Goal: Task Accomplishment & Management: Complete application form

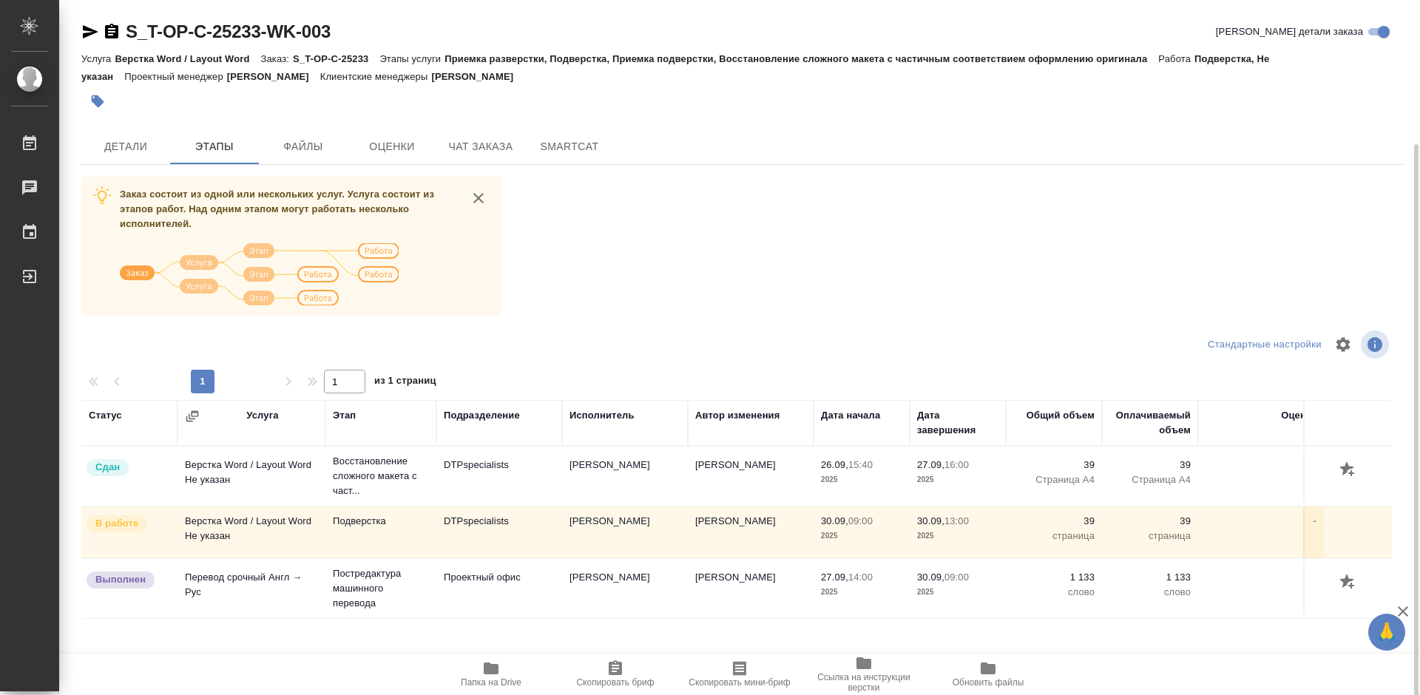
scroll to position [75, 0]
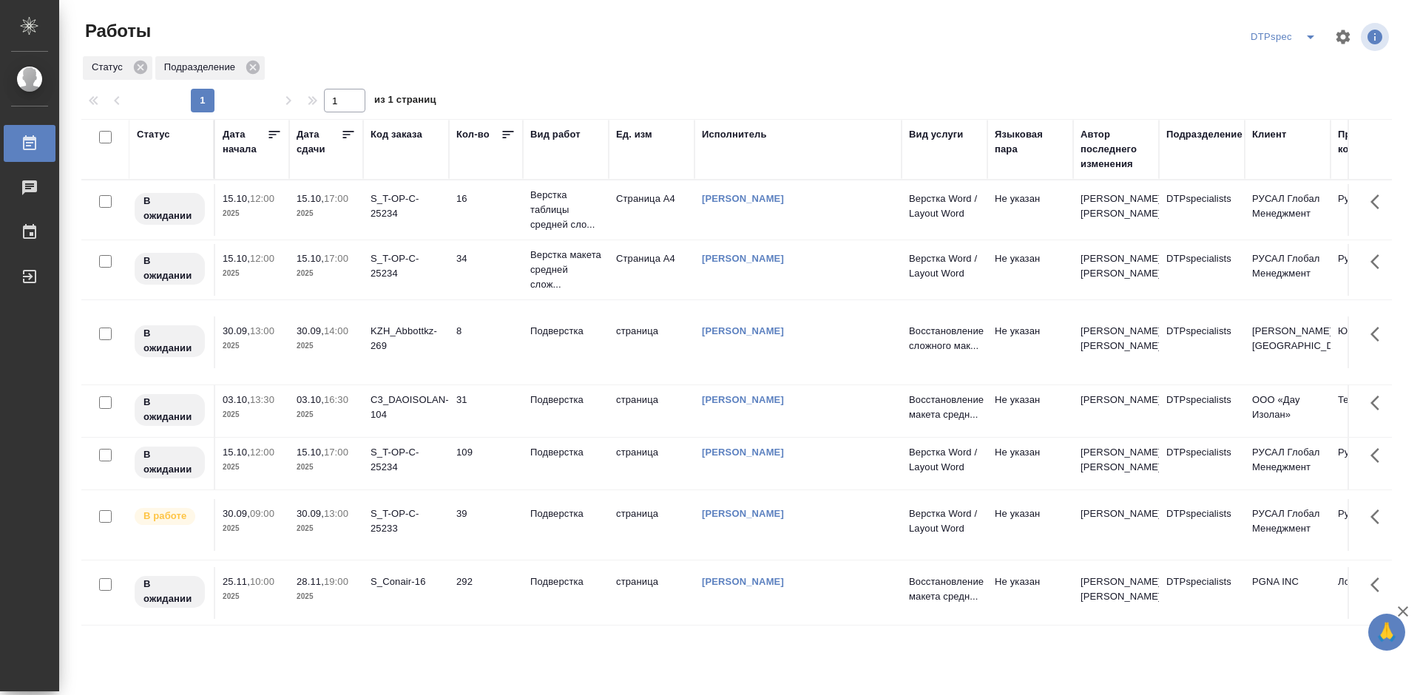
click at [346, 138] on icon at bounding box center [348, 134] width 11 height 7
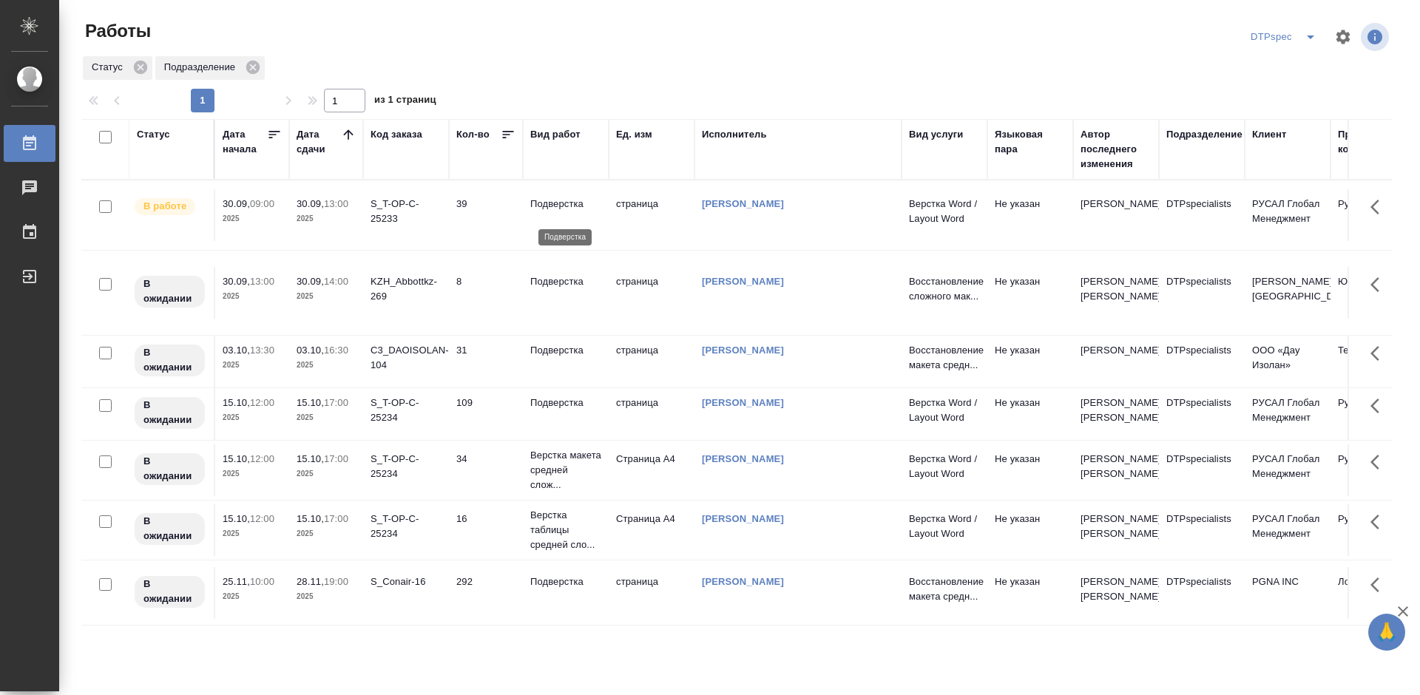
click at [567, 210] on p "Подверстка" at bounding box center [565, 204] width 71 height 15
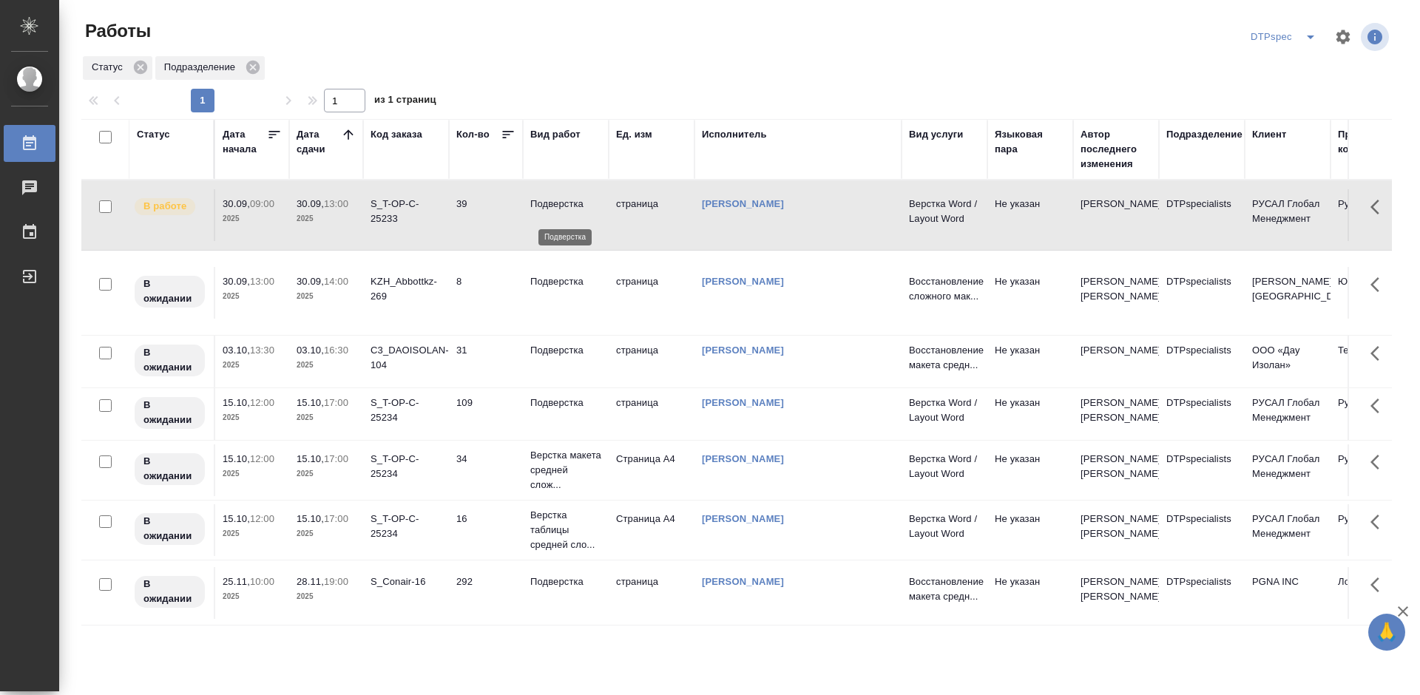
click at [567, 210] on p "Подверстка" at bounding box center [565, 204] width 71 height 15
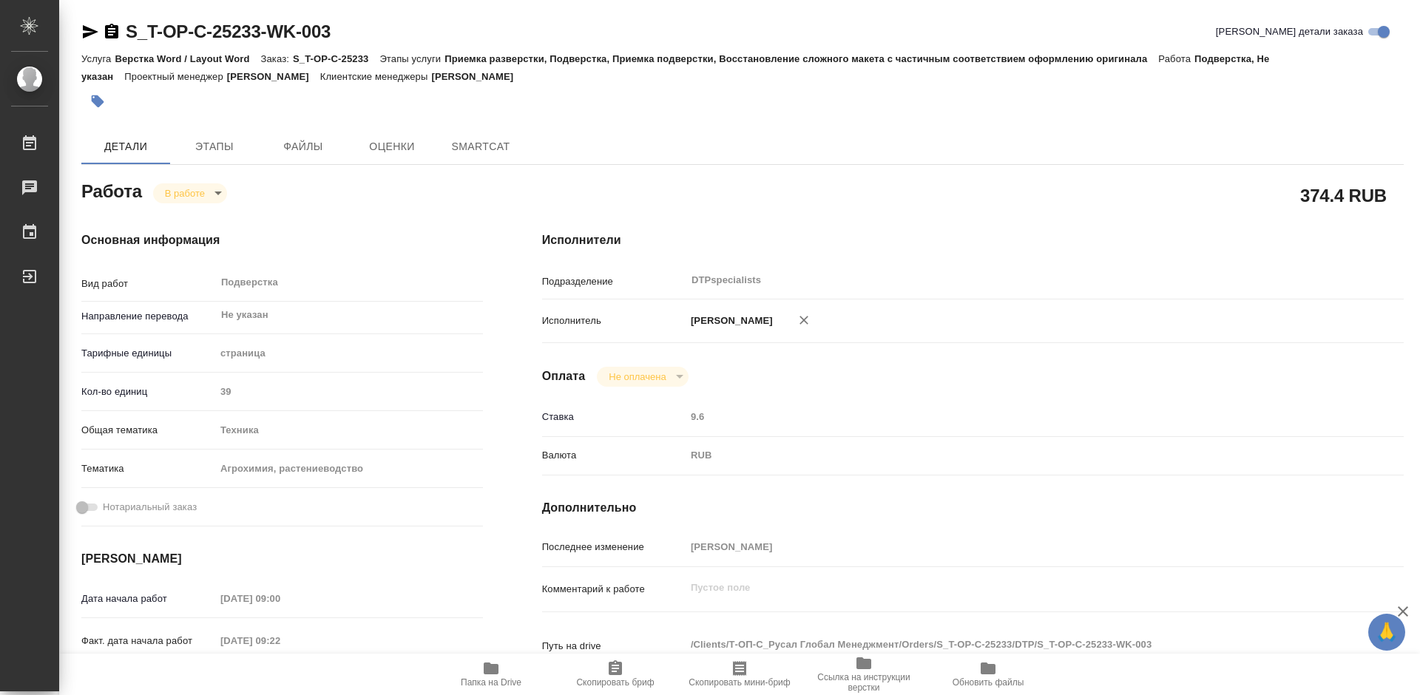
type textarea "x"
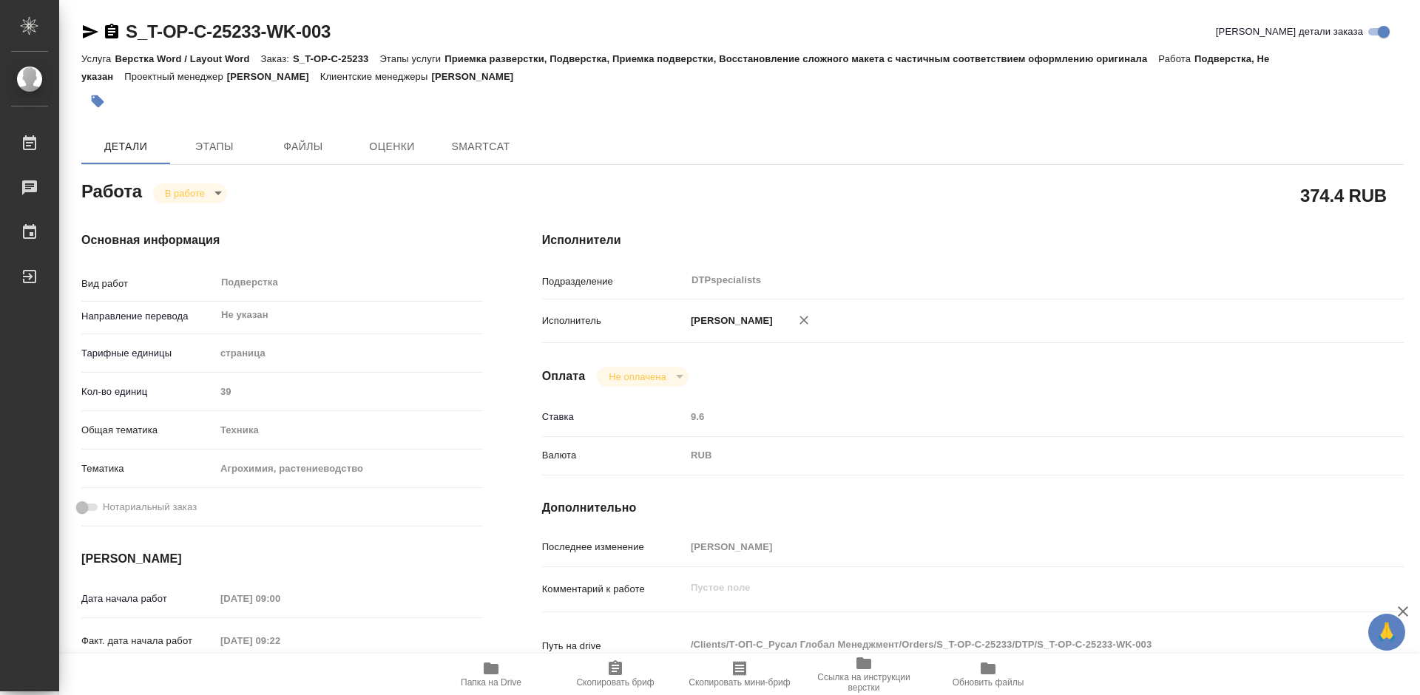
type textarea "x"
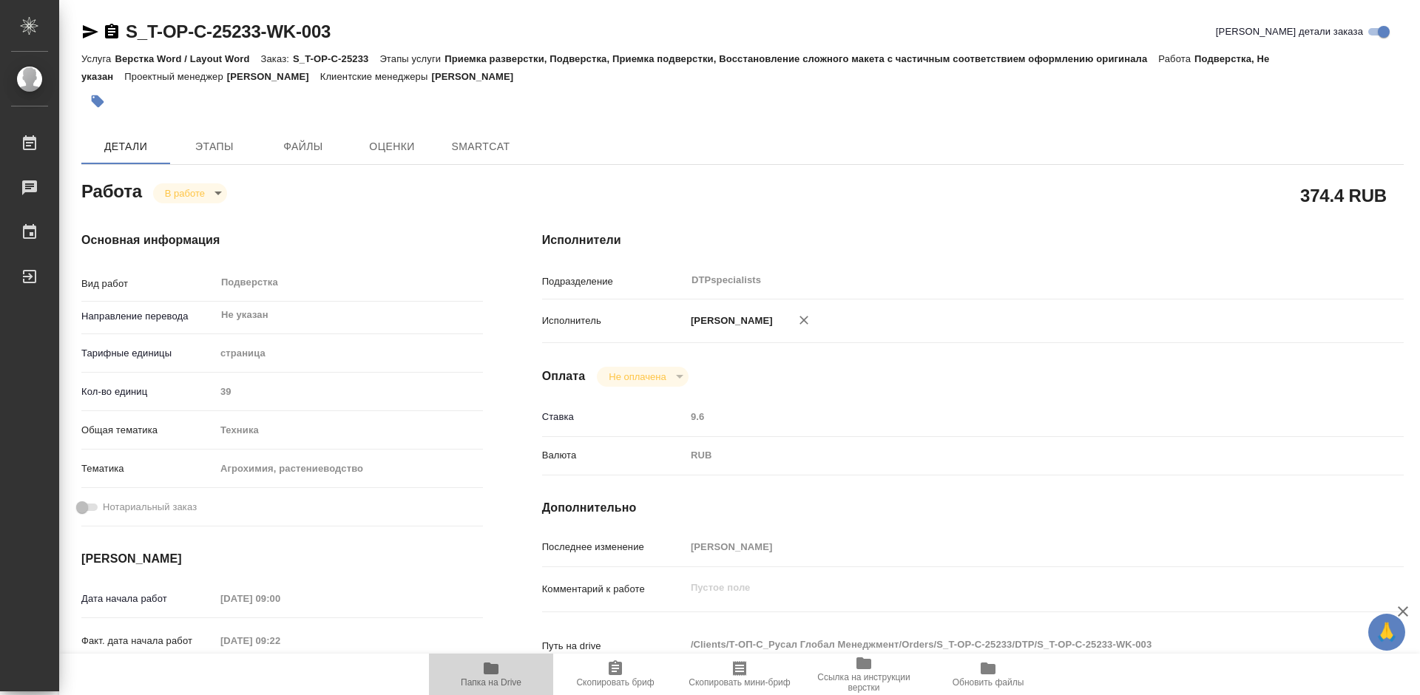
click at [490, 671] on icon "button" at bounding box center [491, 669] width 15 height 12
type textarea "x"
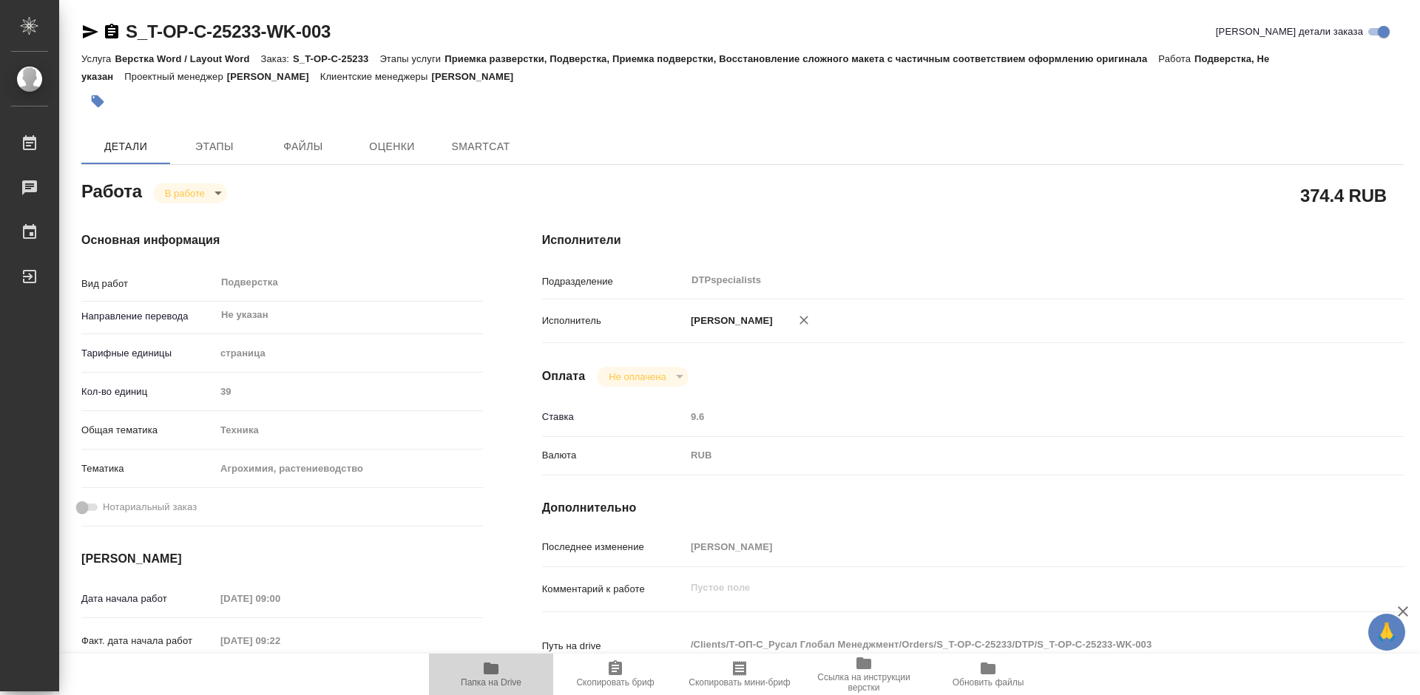
type textarea "x"
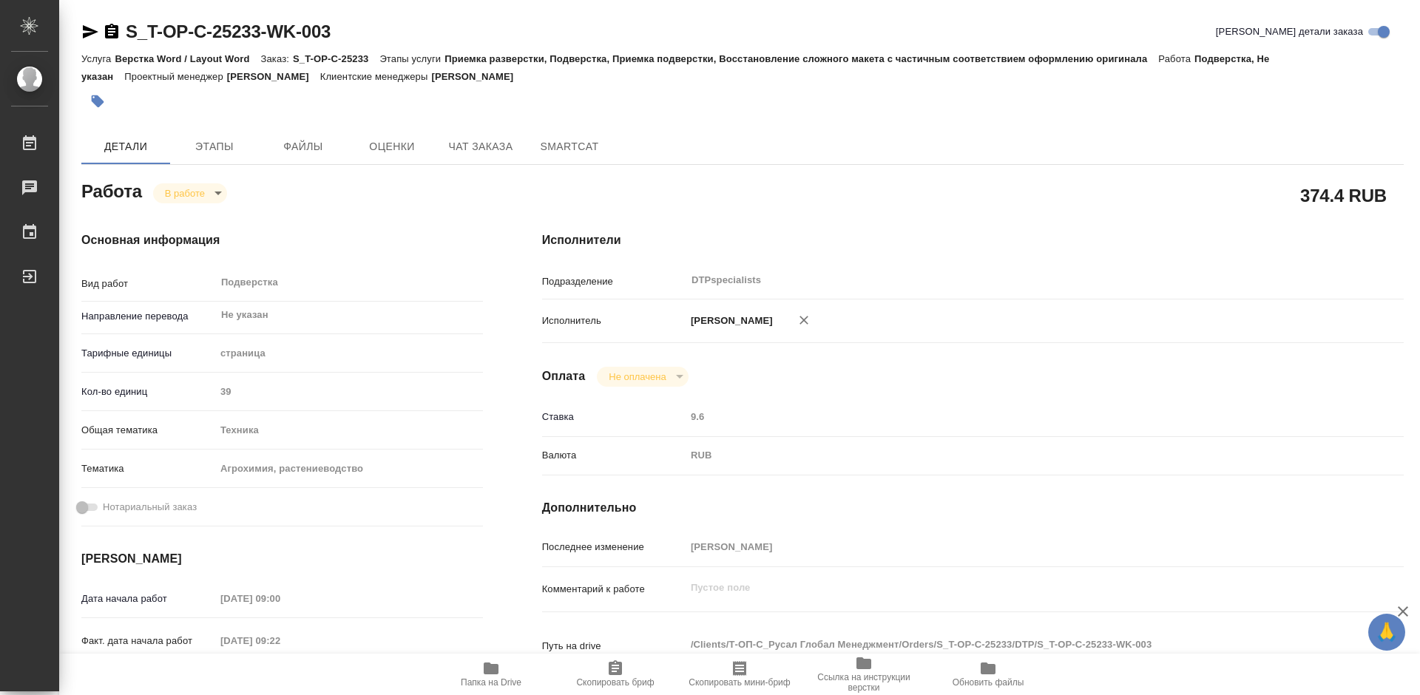
type textarea "x"
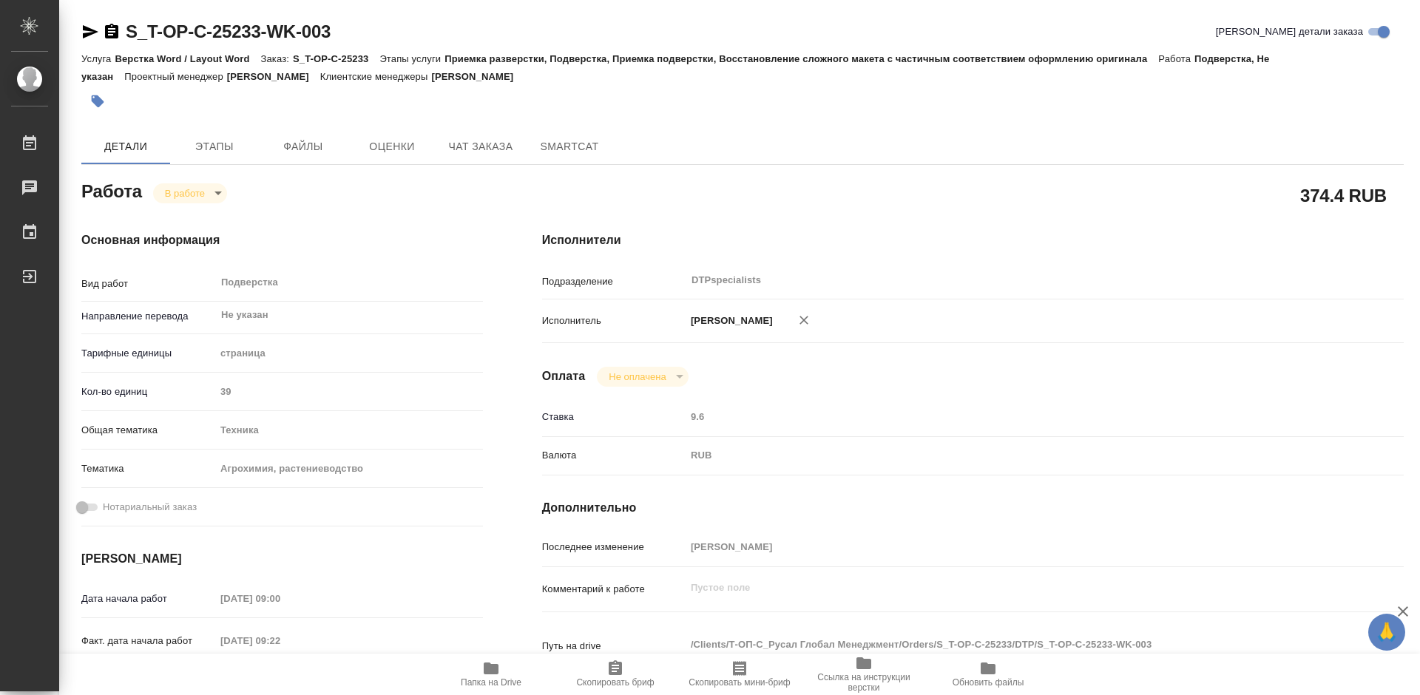
type textarea "x"
click at [179, 186] on body "🙏 .cls-1 fill:#fff; AWATERA Работы 0 Чаты График Выйти S_T-OP-C-25233-WK-003 Кр…" at bounding box center [710, 347] width 1420 height 695
click at [190, 207] on li "Выполнен" at bounding box center [202, 218] width 98 height 25
type textarea "x"
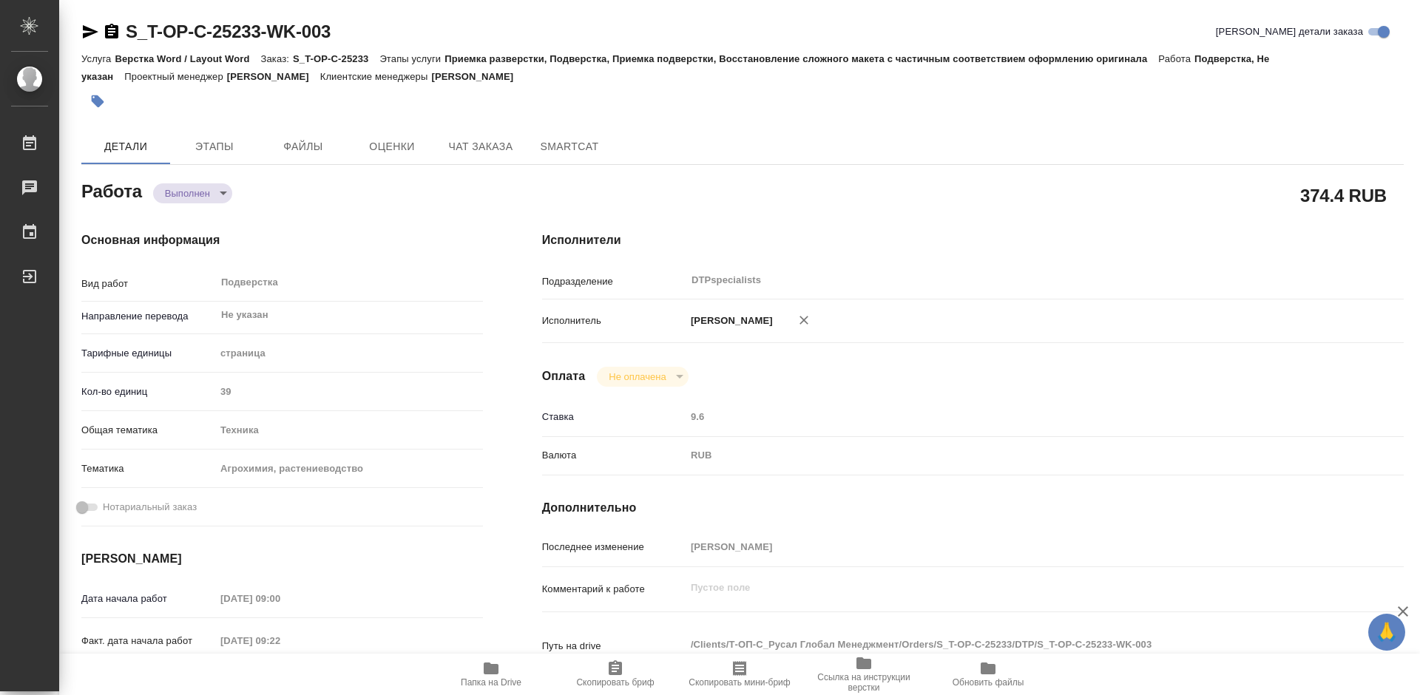
type textarea "x"
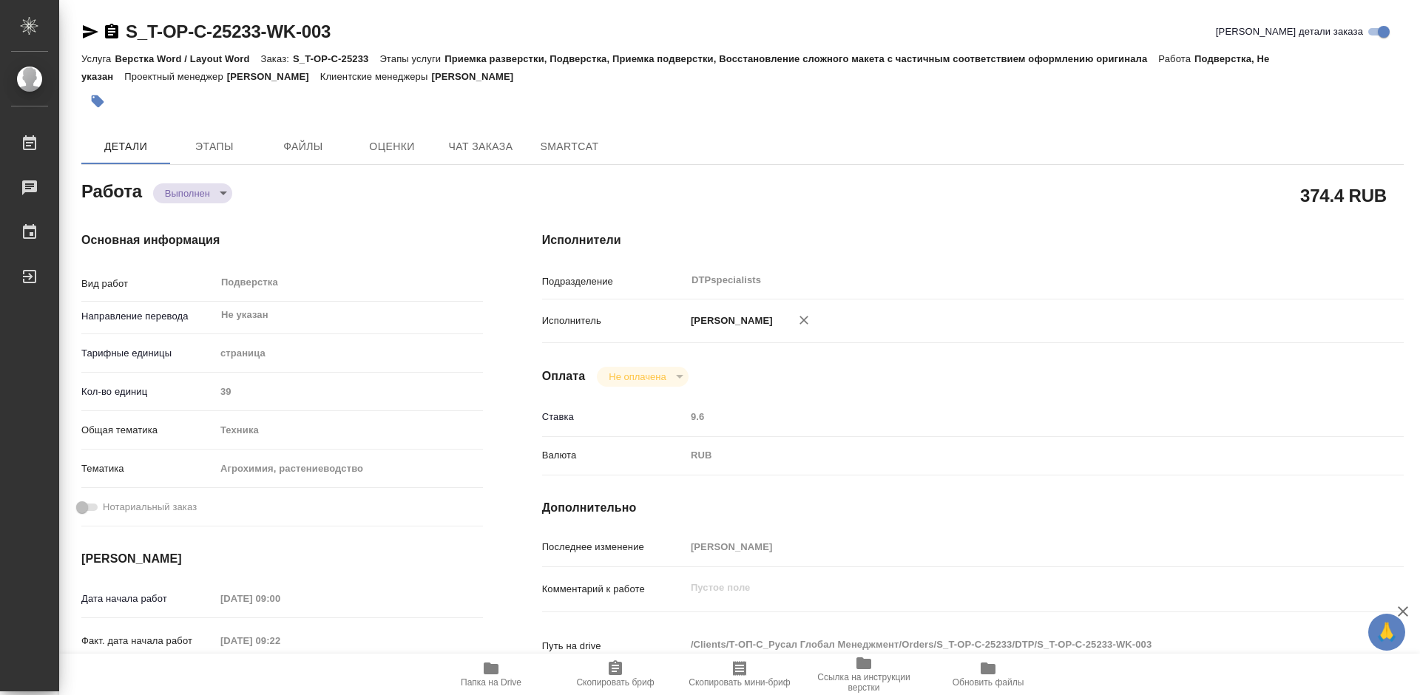
type textarea "x"
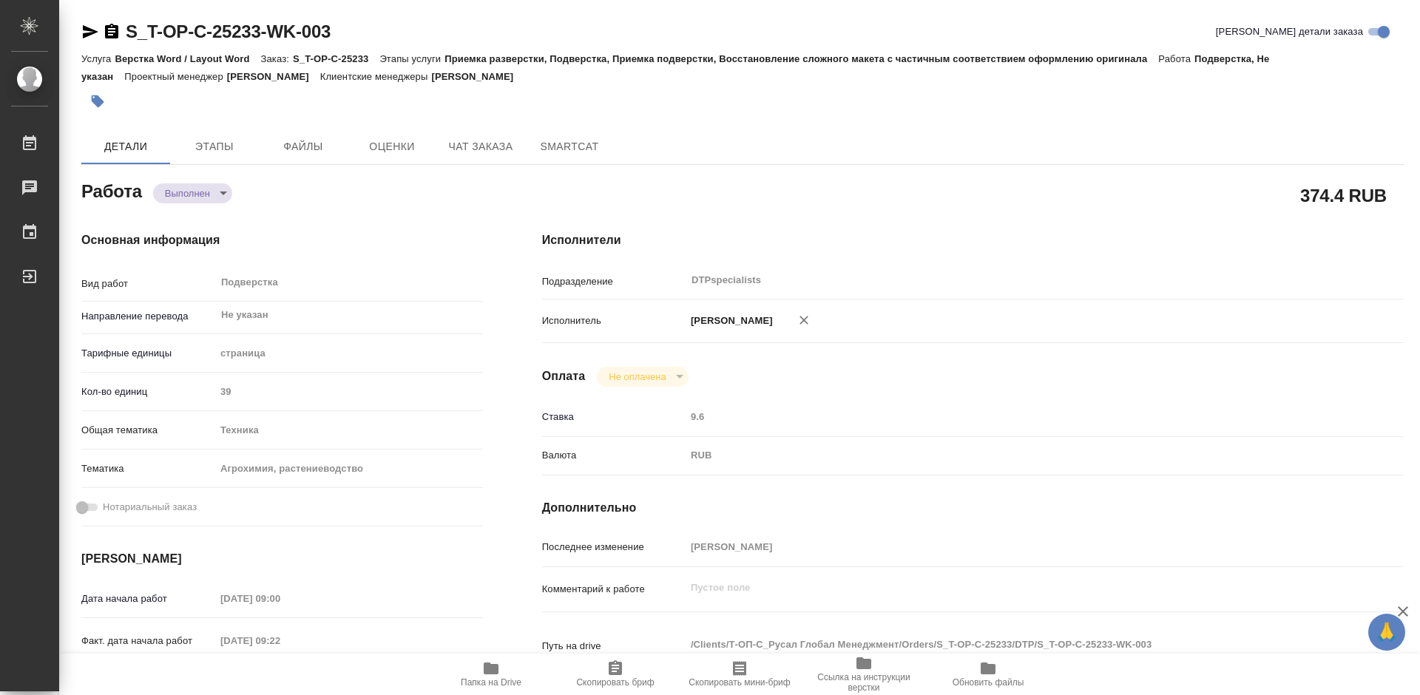
type textarea "x"
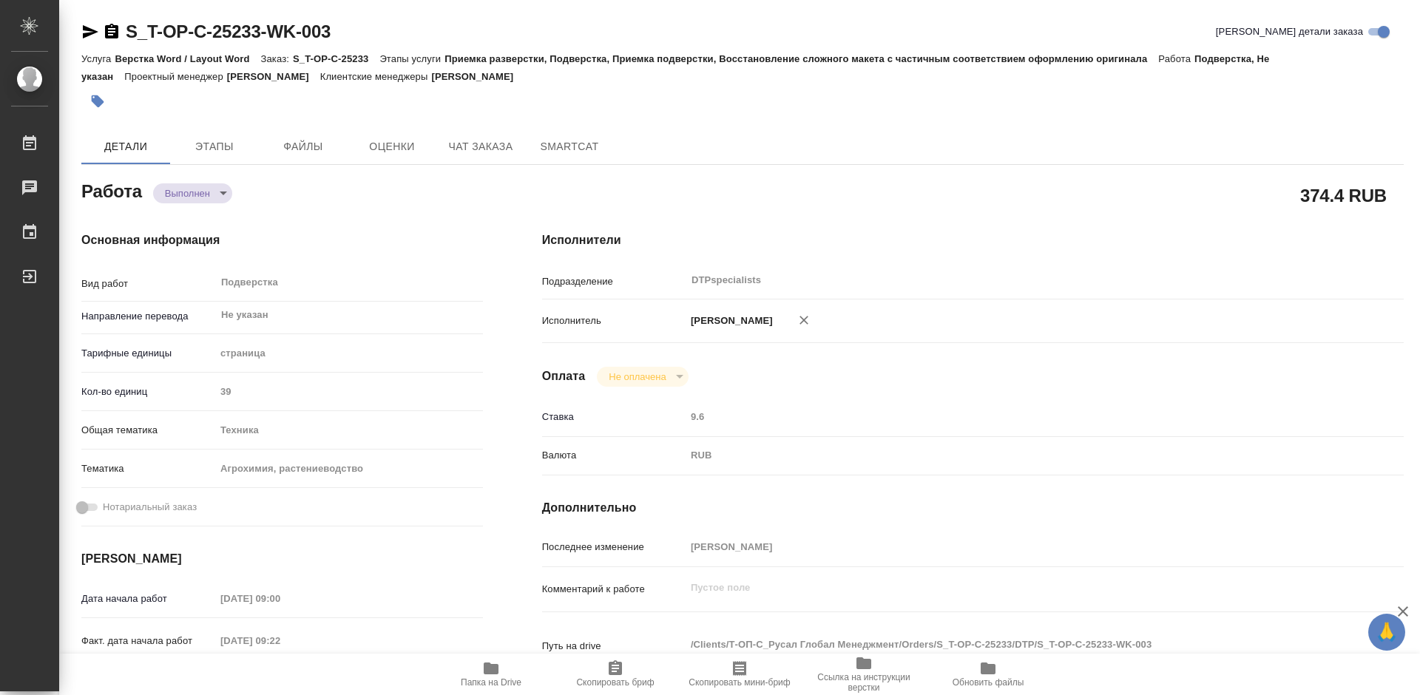
type textarea "x"
